Goal: Task Accomplishment & Management: Use online tool/utility

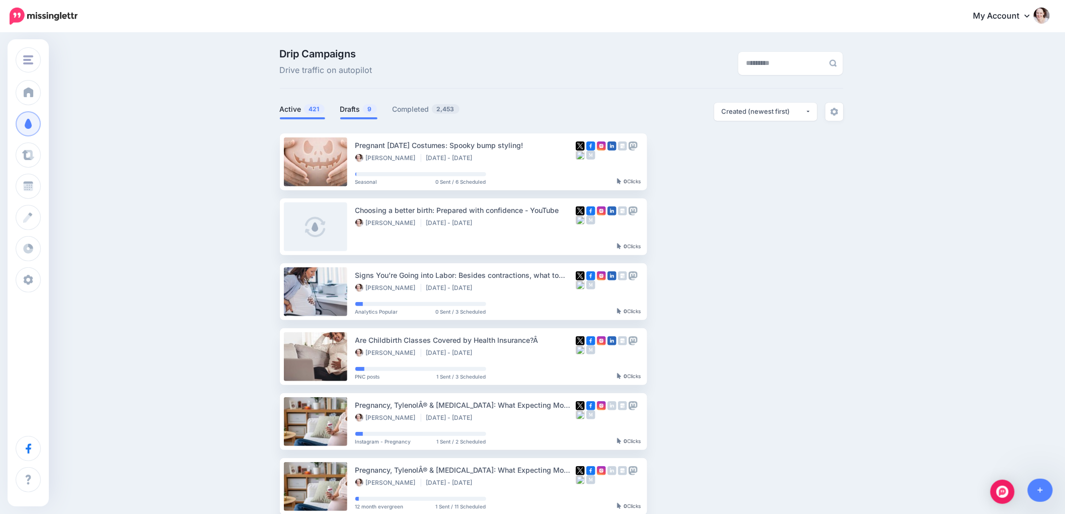
click at [359, 107] on link "Drafts 9" at bounding box center [358, 109] width 37 height 12
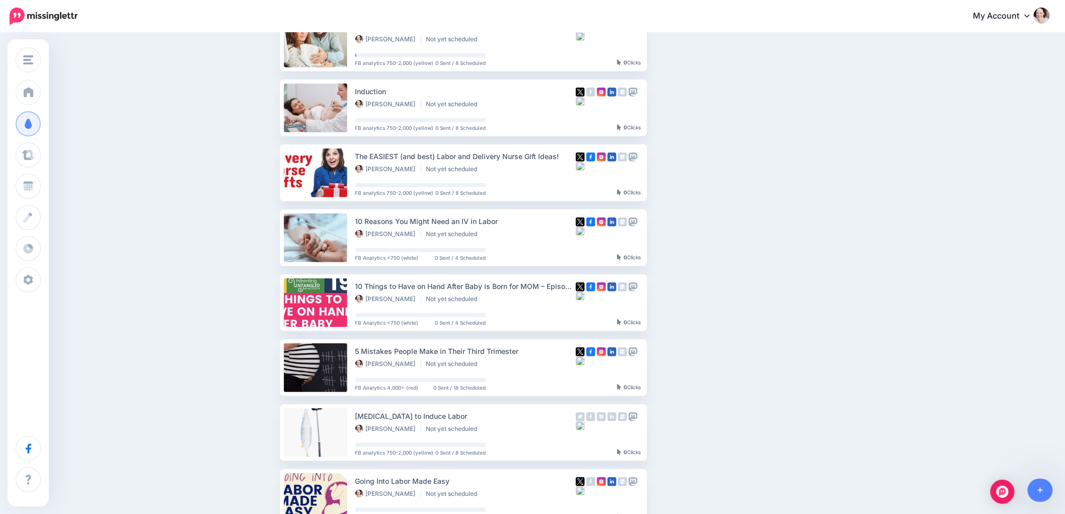
scroll to position [342, 0]
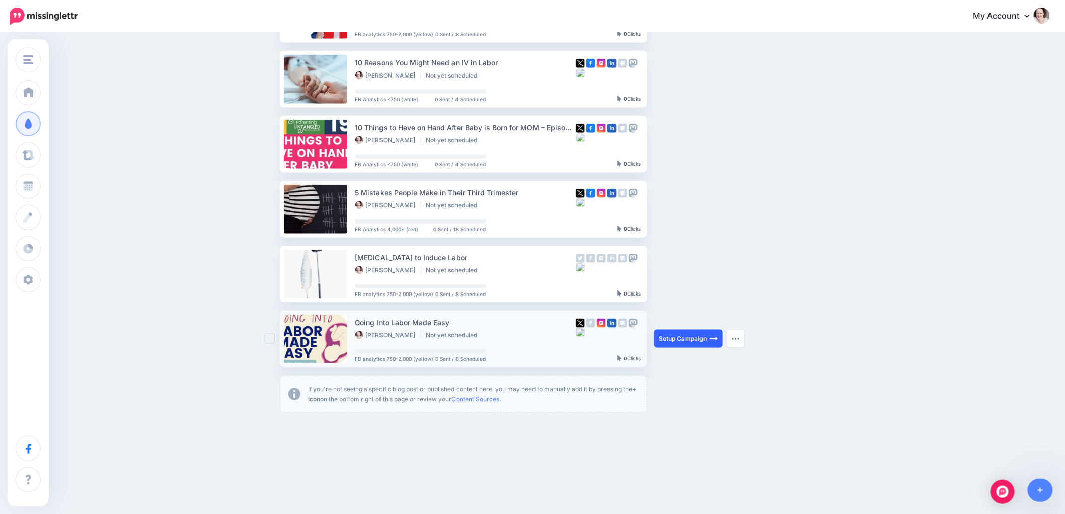
click at [708, 336] on link "Setup Campaign" at bounding box center [688, 339] width 68 height 18
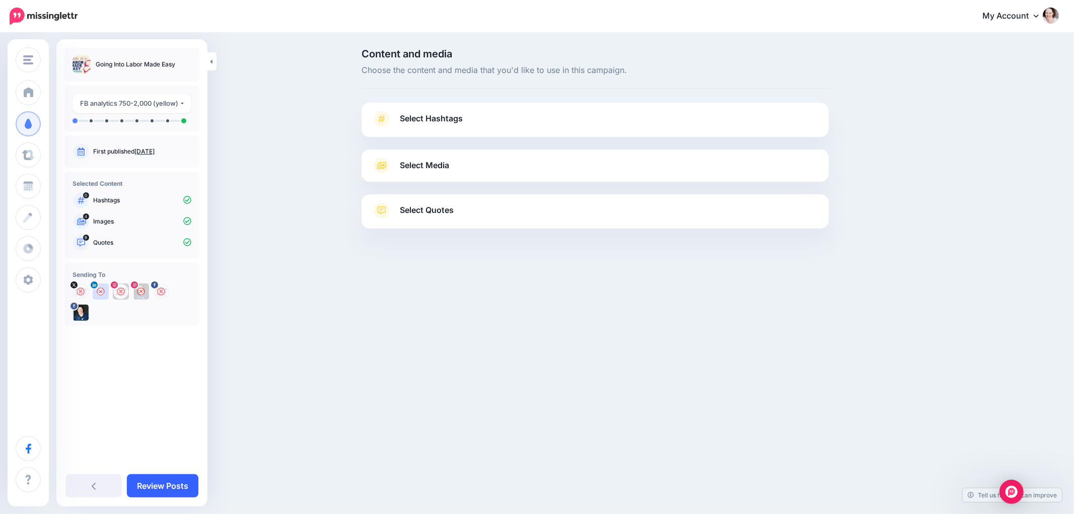
click at [151, 481] on link "Review Posts" at bounding box center [162, 485] width 71 height 23
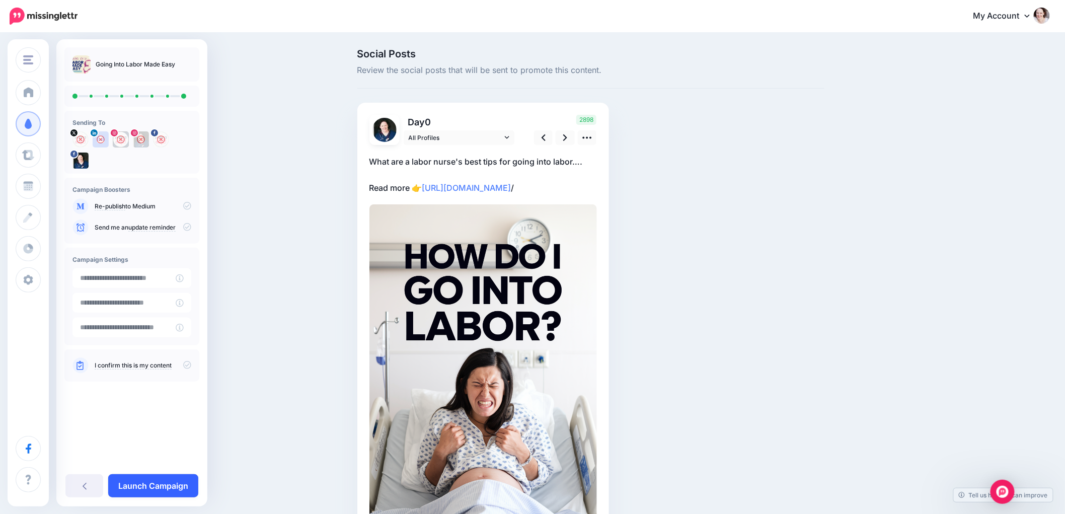
click at [153, 483] on link "Launch Campaign" at bounding box center [153, 485] width 90 height 23
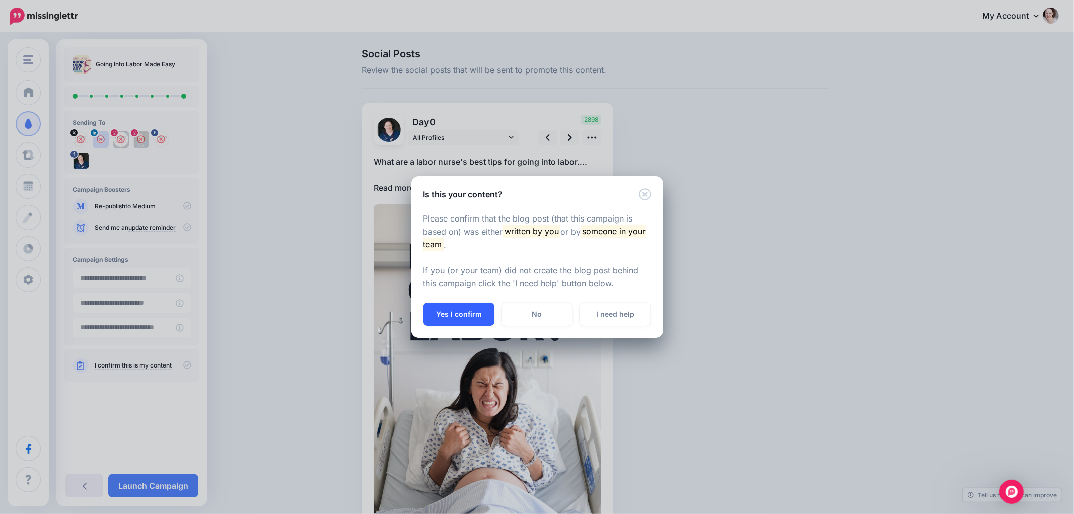
click at [453, 305] on button "Yes I confirm" at bounding box center [458, 314] width 71 height 23
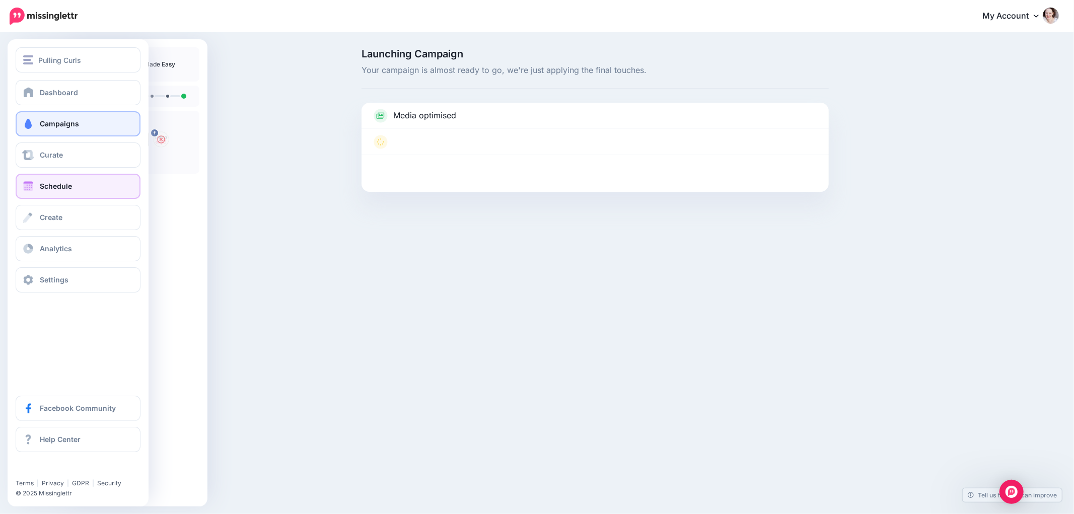
click at [43, 184] on span "Schedule" at bounding box center [56, 186] width 32 height 9
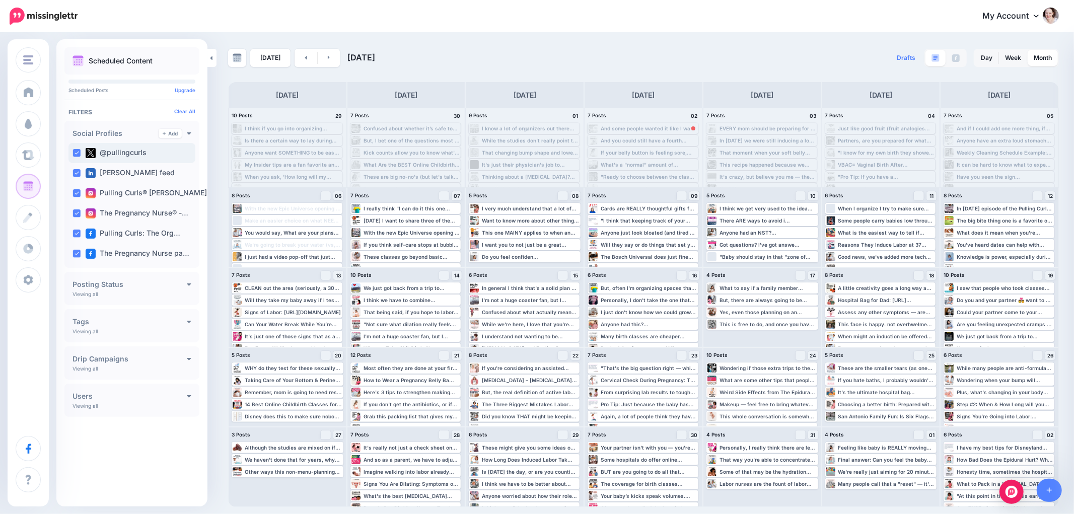
click at [77, 146] on div "@pullingcurls" at bounding box center [131, 153] width 127 height 20
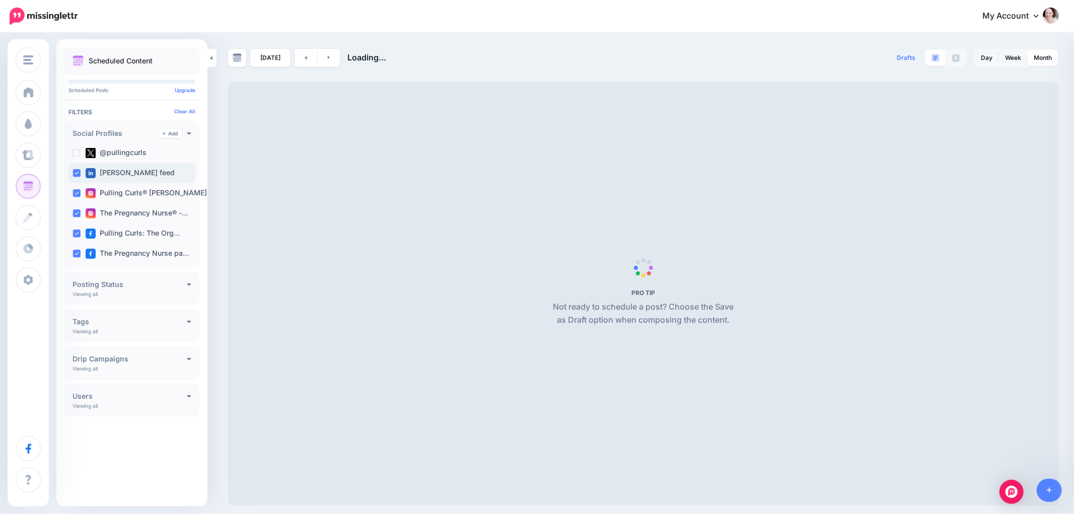
click at [82, 177] on div "[PERSON_NAME] feed" at bounding box center [131, 173] width 127 height 20
click at [77, 196] on ins at bounding box center [76, 193] width 8 height 8
click at [76, 212] on ins at bounding box center [76, 213] width 8 height 8
click at [75, 234] on ins at bounding box center [76, 234] width 8 height 8
